Goal: Task Accomplishment & Management: Use online tool/utility

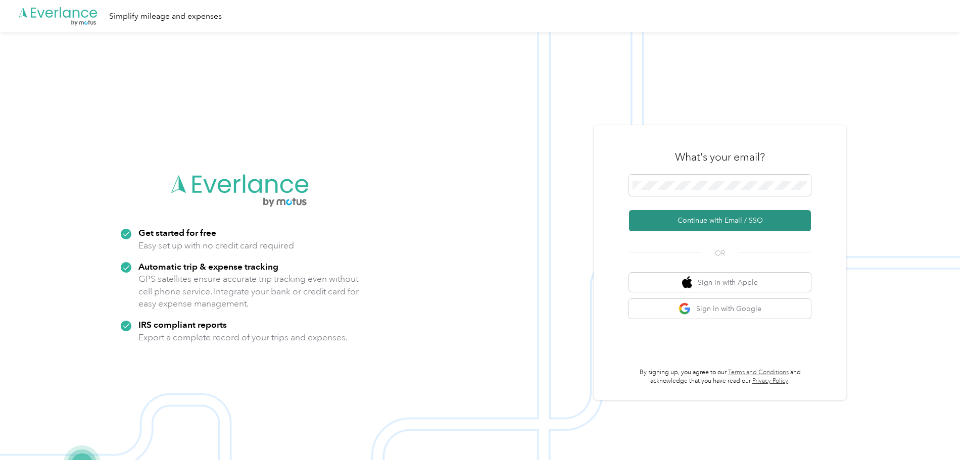
click at [703, 221] on button "Continue with Email / SSO" at bounding box center [720, 220] width 182 height 21
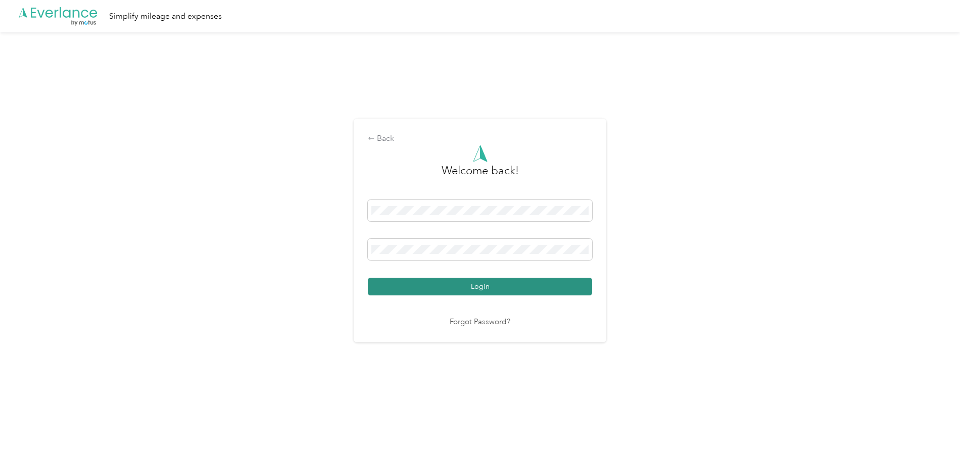
click at [496, 284] on button "Login" at bounding box center [480, 287] width 224 height 18
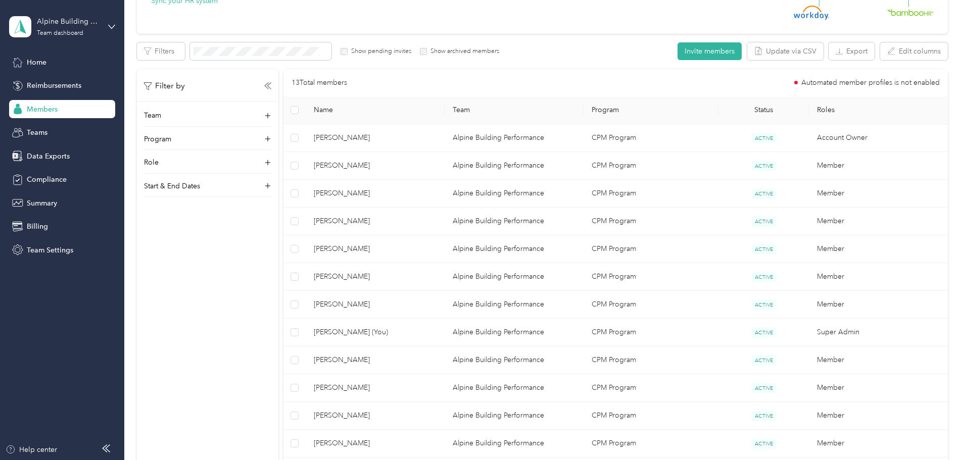
scroll to position [152, 0]
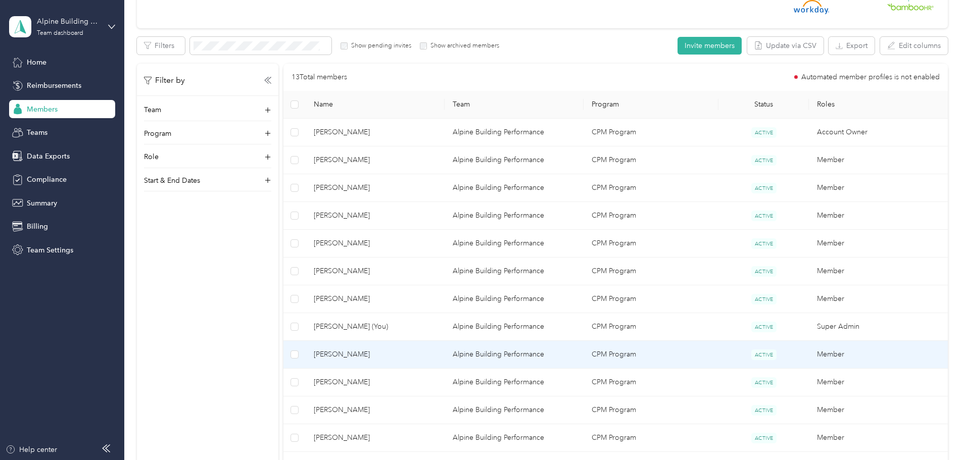
click at [418, 350] on span "[PERSON_NAME]" at bounding box center [375, 354] width 123 height 11
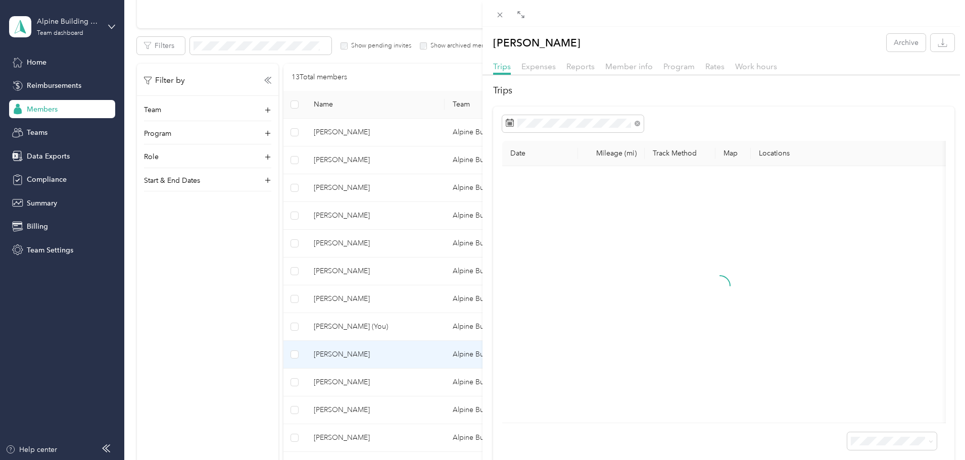
click at [355, 353] on div "[PERSON_NAME] Archive Trips Expenses Reports Member info Program Rates Work hou…" at bounding box center [482, 230] width 965 height 460
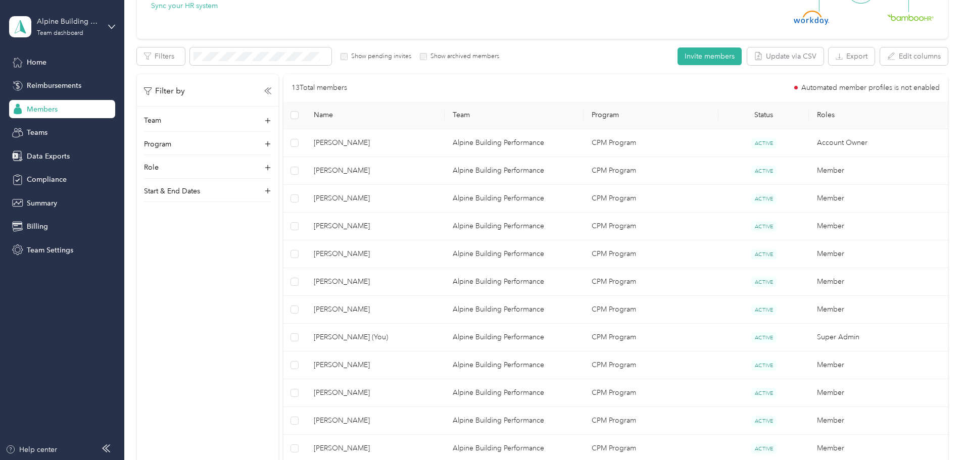
scroll to position [202, 0]
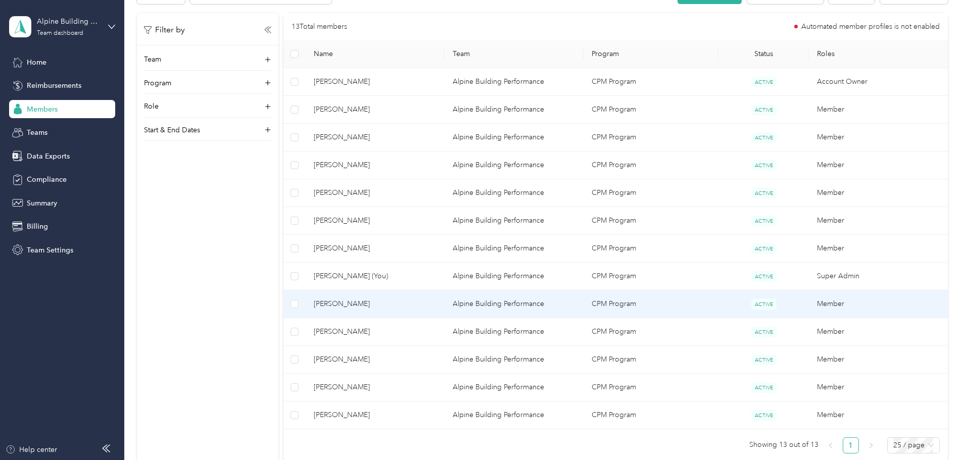
click at [407, 301] on span "[PERSON_NAME]" at bounding box center [375, 304] width 123 height 11
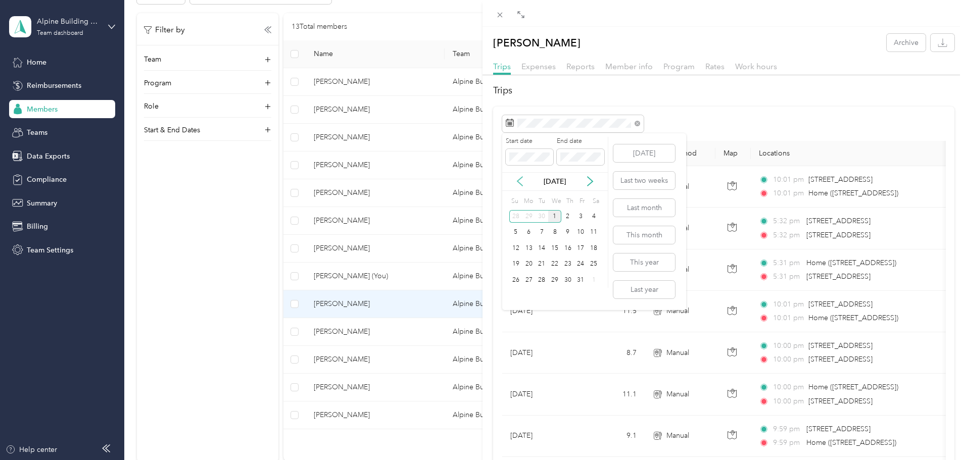
click at [516, 183] on icon at bounding box center [520, 181] width 10 height 10
click at [526, 234] on div "8" at bounding box center [529, 232] width 13 height 13
click at [586, 232] on div "12" at bounding box center [581, 232] width 13 height 13
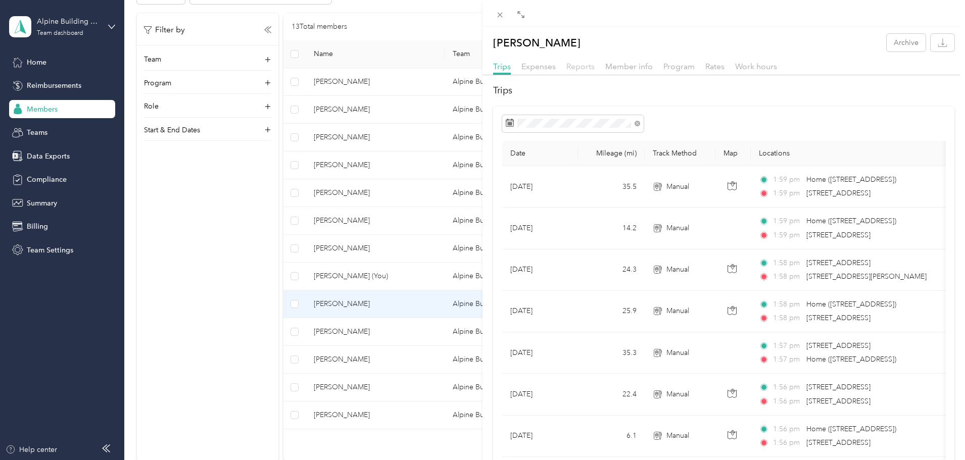
click at [586, 67] on span "Reports" at bounding box center [581, 67] width 28 height 10
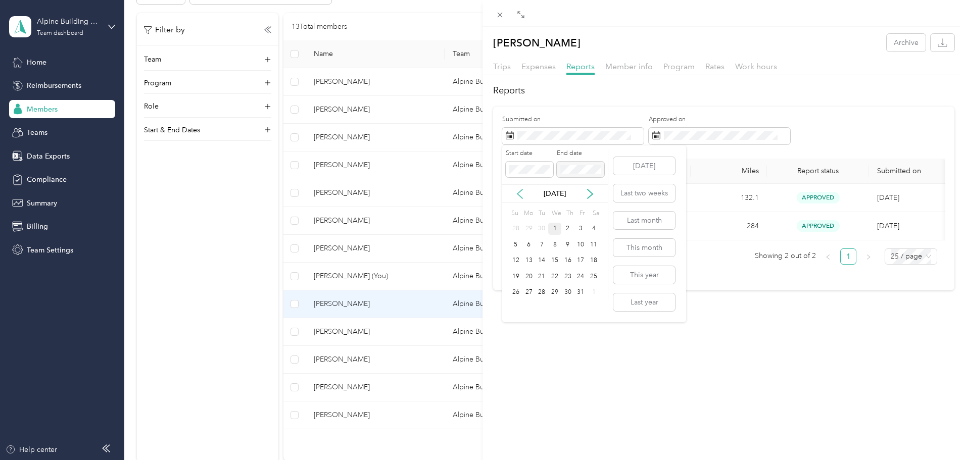
click at [522, 194] on icon at bounding box center [520, 194] width 10 height 10
click at [533, 243] on div "8" at bounding box center [529, 245] width 13 height 13
click at [582, 245] on div "12" at bounding box center [581, 245] width 13 height 13
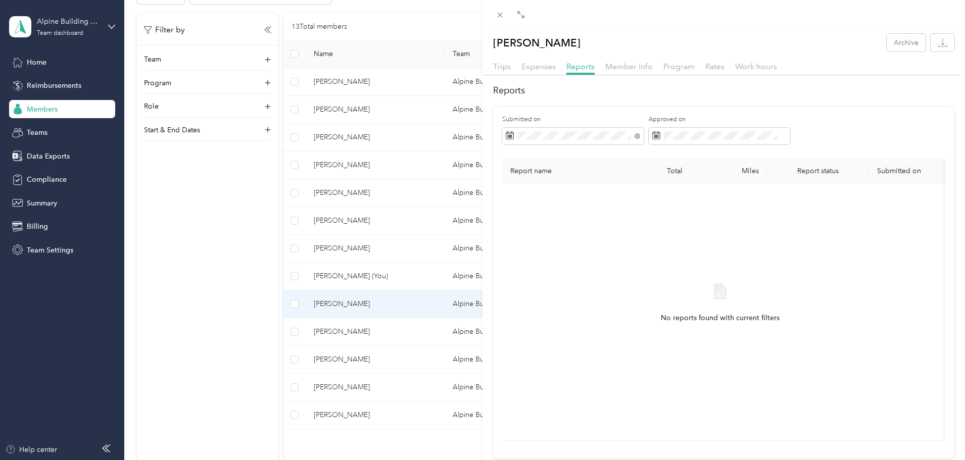
click at [34, 154] on div "[PERSON_NAME] Archive Trips Expenses Reports Member info Program Rates Work hou…" at bounding box center [482, 230] width 965 height 460
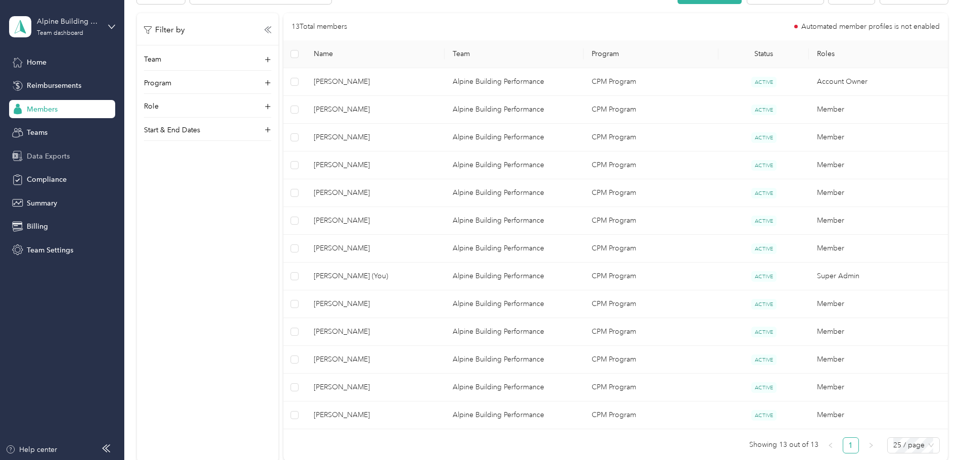
click at [45, 153] on span "Data Exports" at bounding box center [48, 156] width 43 height 11
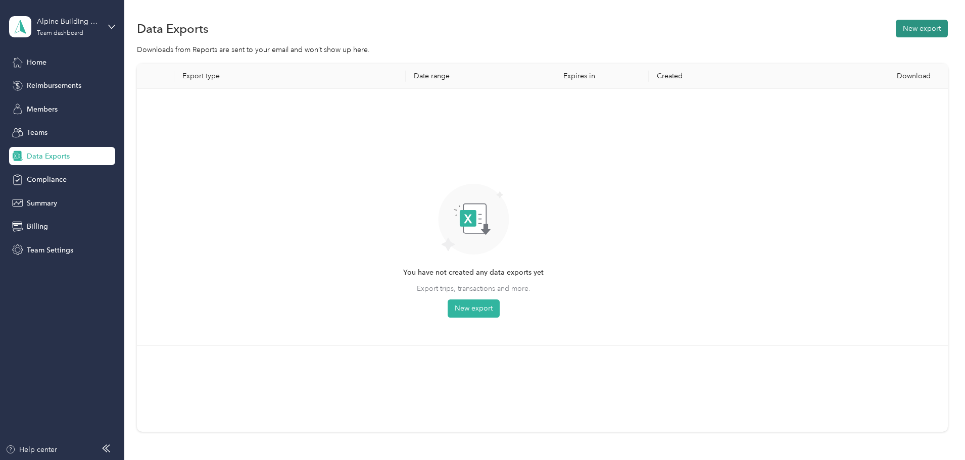
click at [896, 27] on button "New export" at bounding box center [922, 29] width 52 height 18
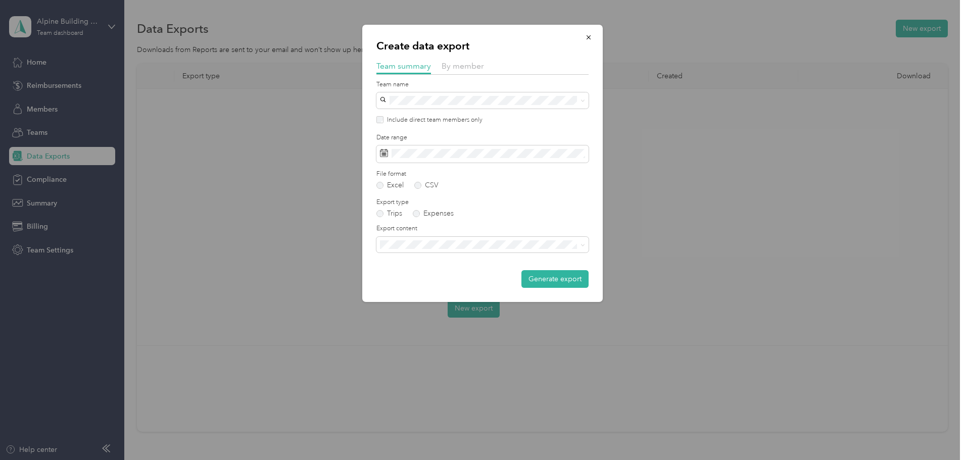
click at [458, 71] on div "By member" at bounding box center [463, 66] width 42 height 13
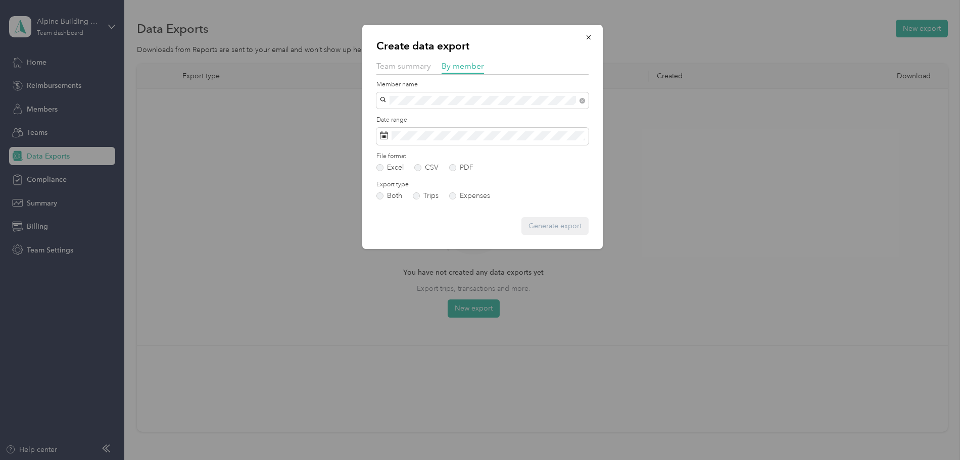
click at [406, 120] on li "[PERSON_NAME]" at bounding box center [483, 119] width 212 height 18
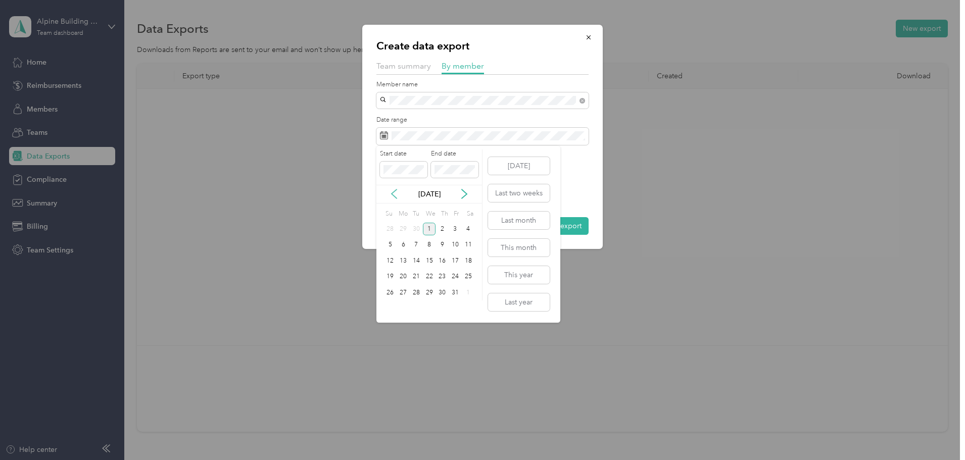
click at [393, 190] on icon at bounding box center [394, 194] width 10 height 10
click at [401, 243] on div "8" at bounding box center [403, 245] width 13 height 13
click at [460, 243] on div "12" at bounding box center [455, 245] width 13 height 13
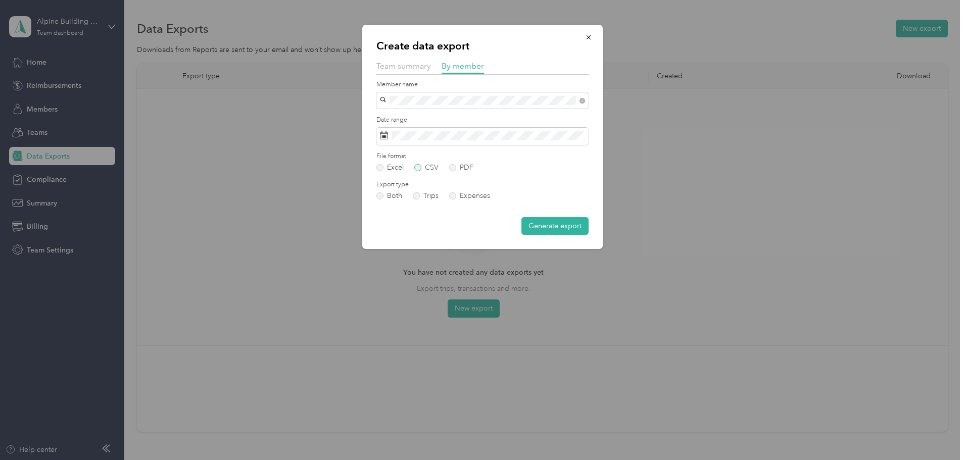
click at [417, 167] on label "CSV" at bounding box center [426, 167] width 24 height 7
click at [380, 194] on label "Both" at bounding box center [390, 196] width 26 height 7
click at [542, 227] on button "Generate export" at bounding box center [555, 226] width 67 height 18
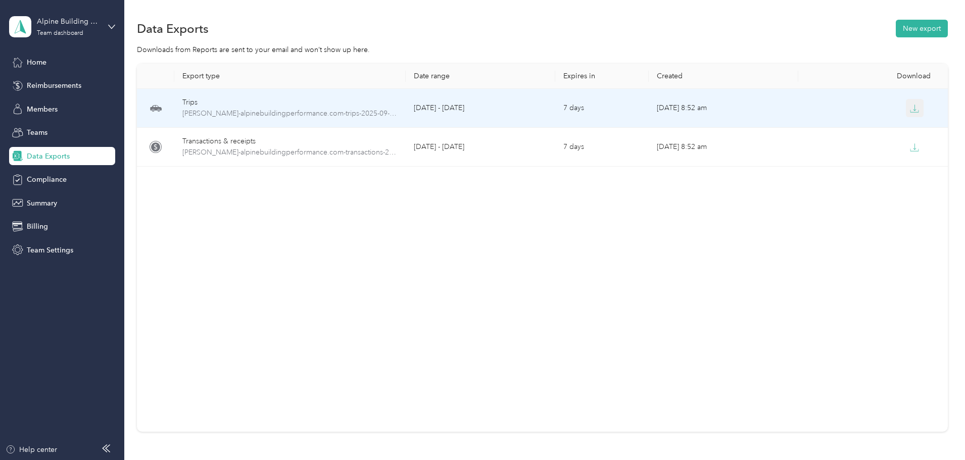
click at [906, 108] on button "button" at bounding box center [915, 108] width 18 height 18
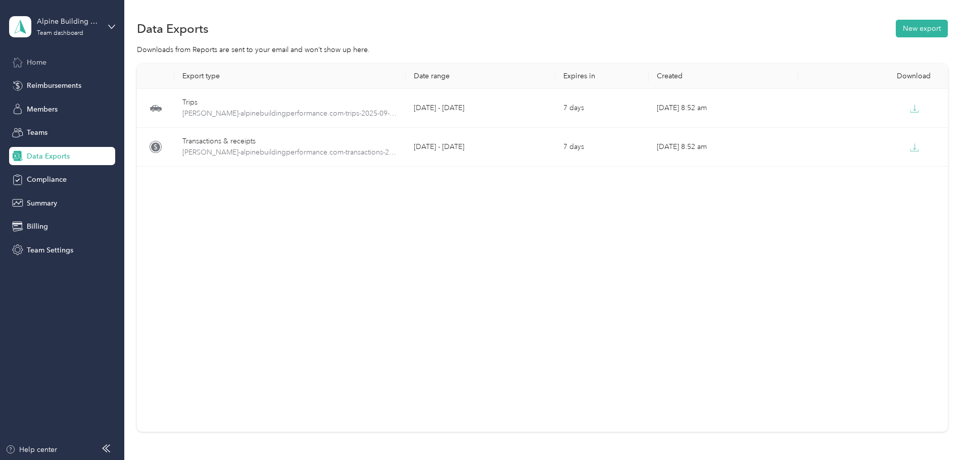
click at [36, 68] on div "Home" at bounding box center [62, 62] width 106 height 18
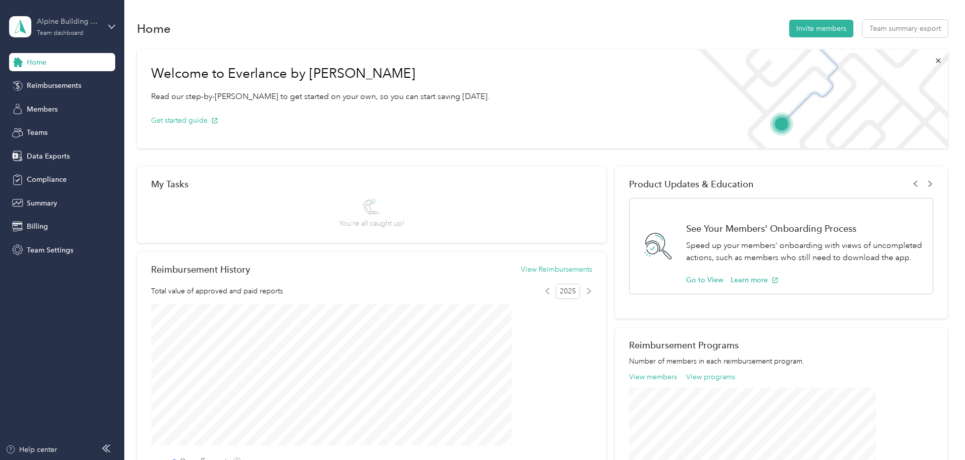
click at [49, 32] on div "Team dashboard" at bounding box center [60, 33] width 47 height 6
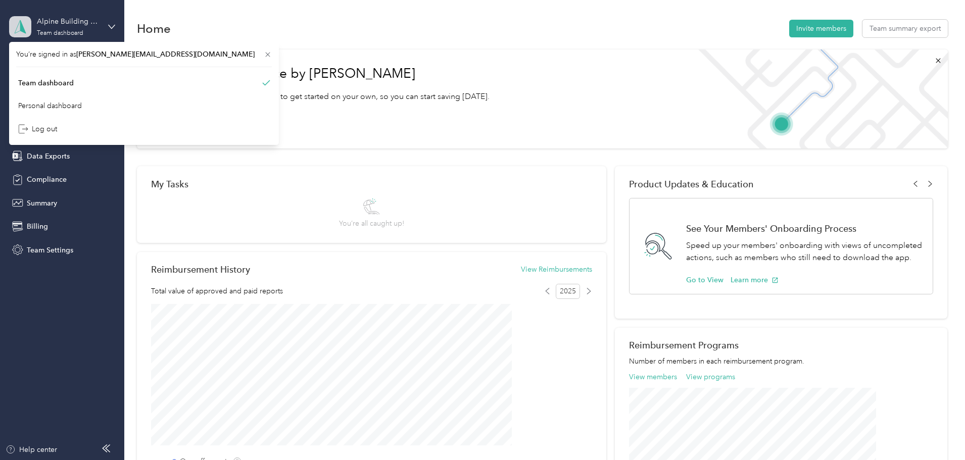
click at [18, 31] on icon at bounding box center [20, 27] width 15 height 14
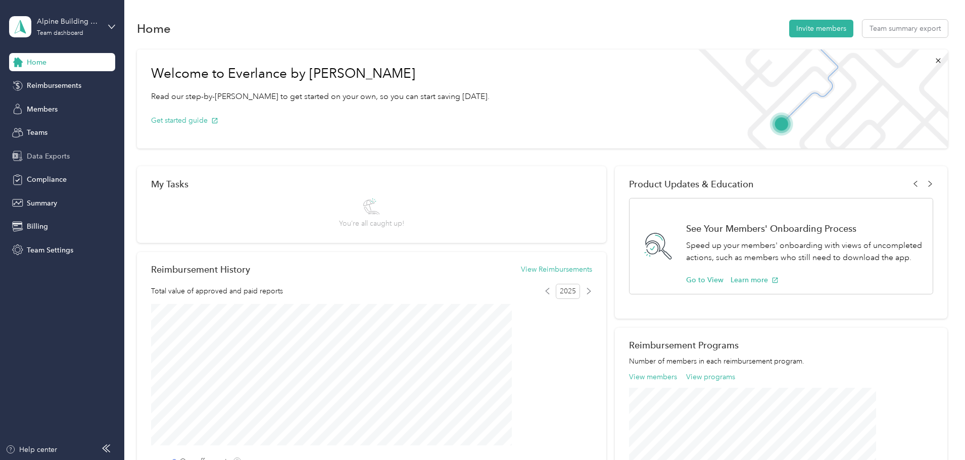
click at [57, 160] on span "Data Exports" at bounding box center [48, 156] width 43 height 11
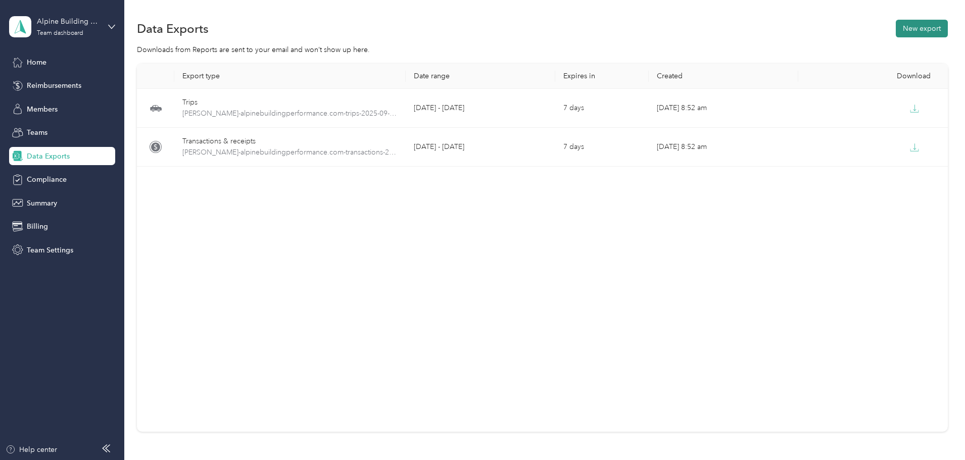
click at [896, 30] on button "New export" at bounding box center [922, 29] width 52 height 18
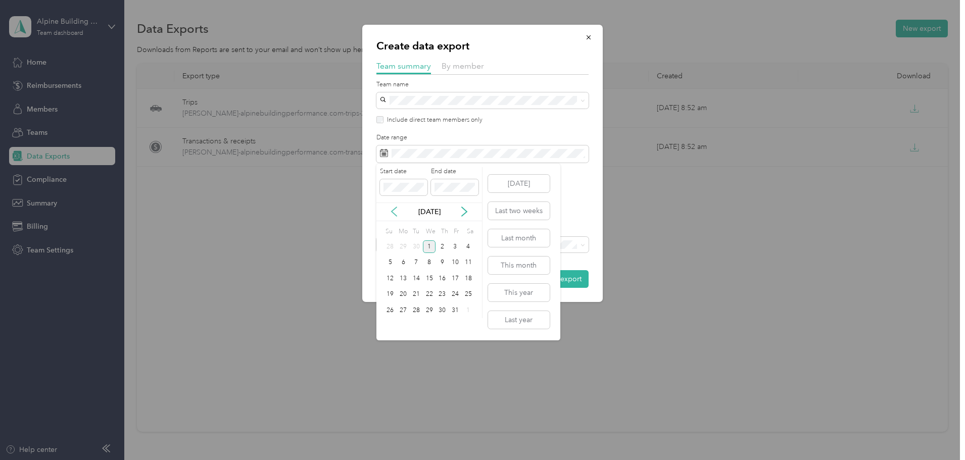
click at [392, 215] on icon at bounding box center [394, 212] width 10 height 10
click at [467, 262] on div "13" at bounding box center [468, 263] width 13 height 13
click at [449, 294] on div "26" at bounding box center [455, 295] width 13 height 13
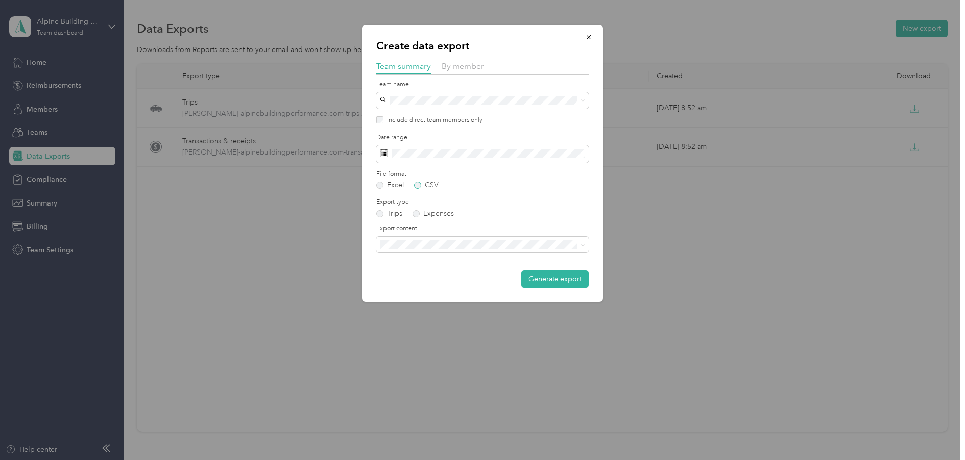
click at [419, 185] on label "CSV" at bounding box center [426, 185] width 24 height 7
click at [427, 282] on li "Summary and full trips list" at bounding box center [483, 280] width 212 height 18
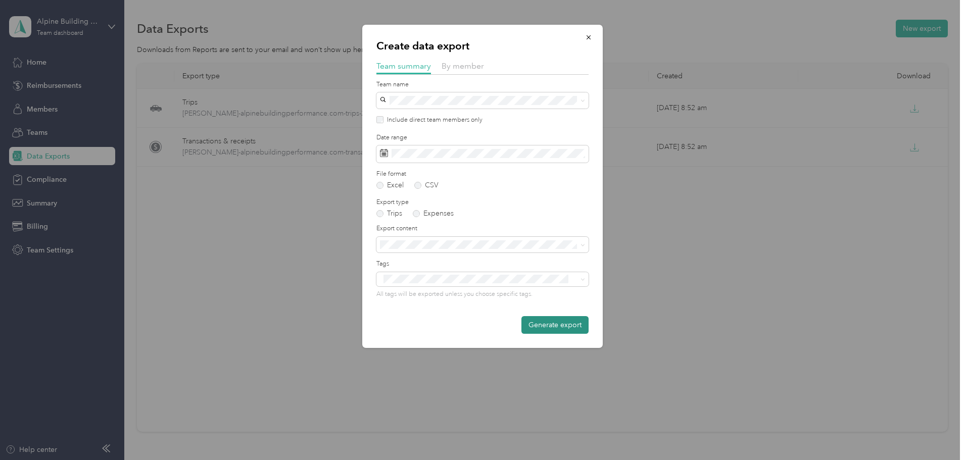
click at [544, 331] on button "Generate export" at bounding box center [555, 325] width 67 height 18
